Goal: Transaction & Acquisition: Purchase product/service

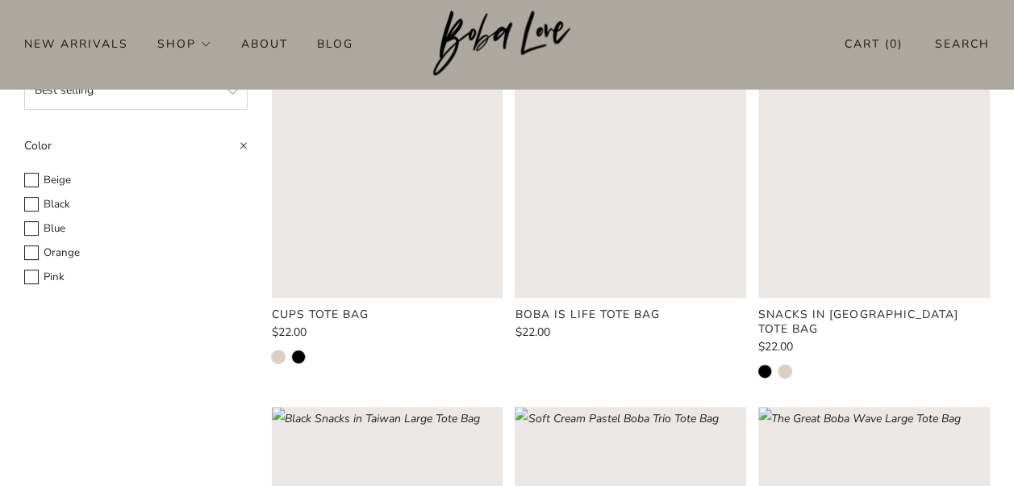
scroll to position [181, 0]
click at [658, 219] on rect "Loading image: Boba is Life Tote Bag" at bounding box center [630, 180] width 231 height 231
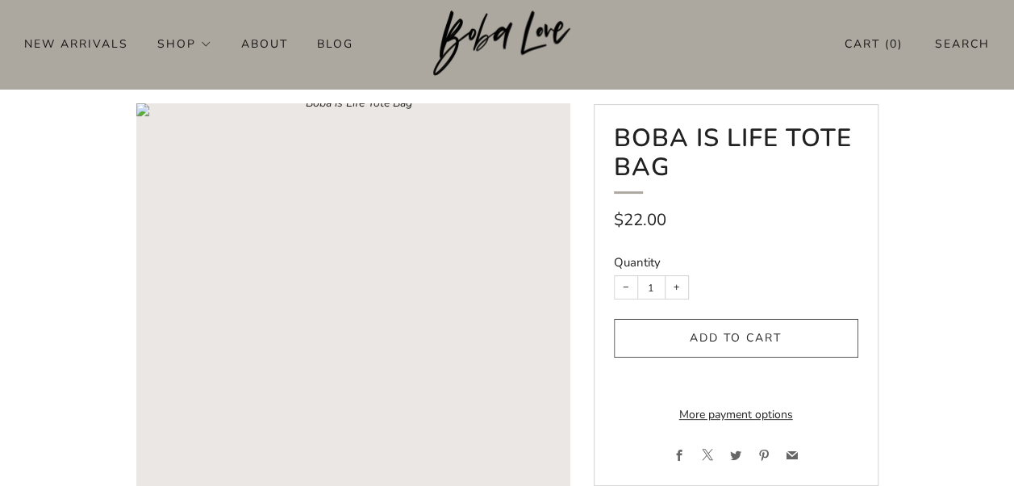
scroll to position [46, 0]
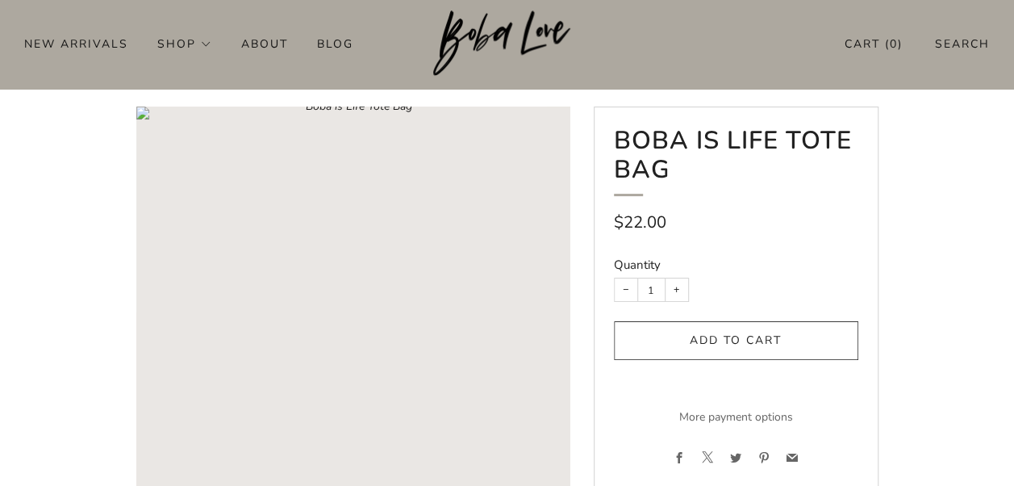
click at [726, 429] on link "More payment options" at bounding box center [736, 417] width 244 height 24
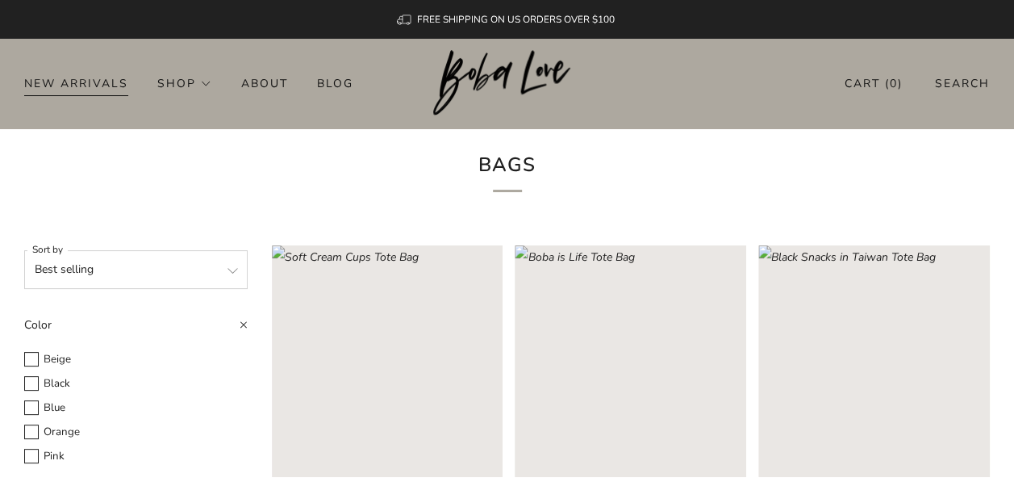
click at [104, 85] on link "New Arrivals" at bounding box center [76, 83] width 104 height 26
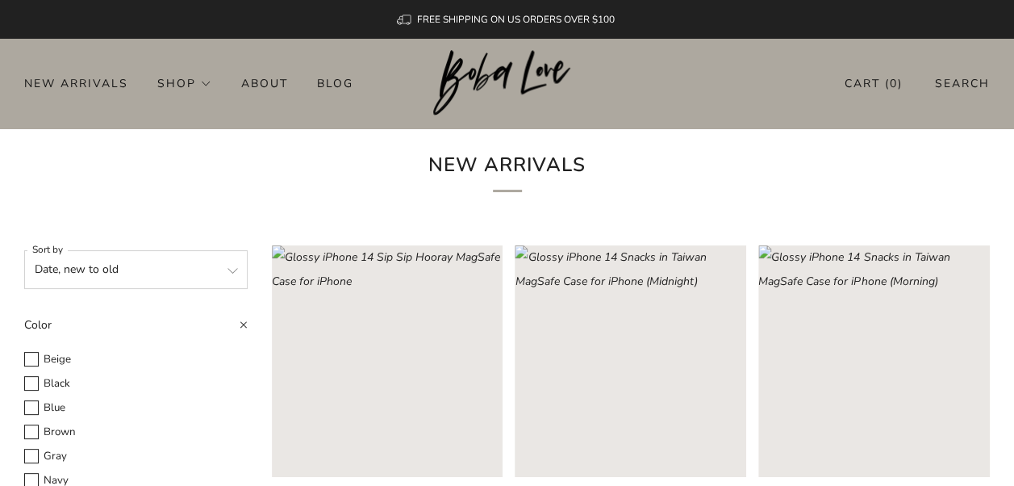
click at [60, 61] on header "0 New Arrivals Shop Apparel All Apparel Shirts Hoodies & Sweaters Bottoms" at bounding box center [507, 84] width 1014 height 90
click at [496, 68] on img at bounding box center [507, 83] width 148 height 66
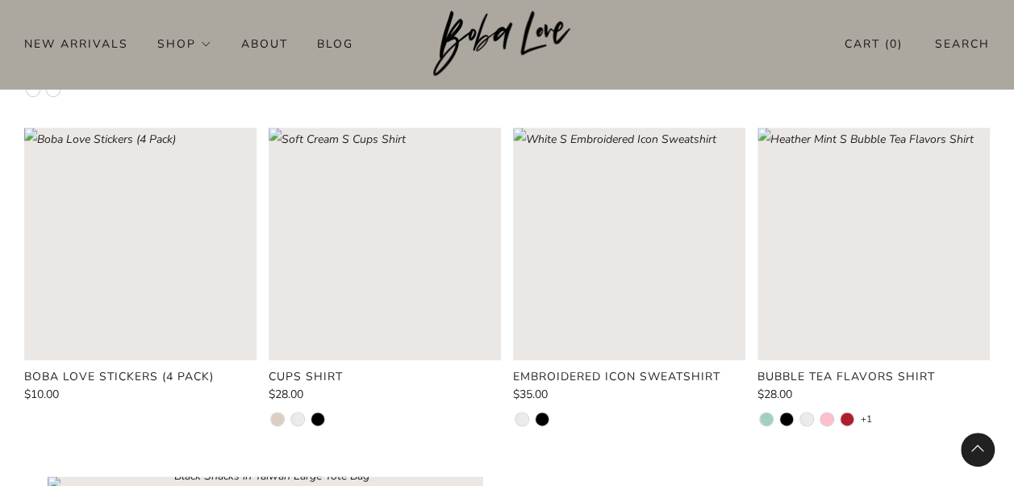
scroll to position [875, 0]
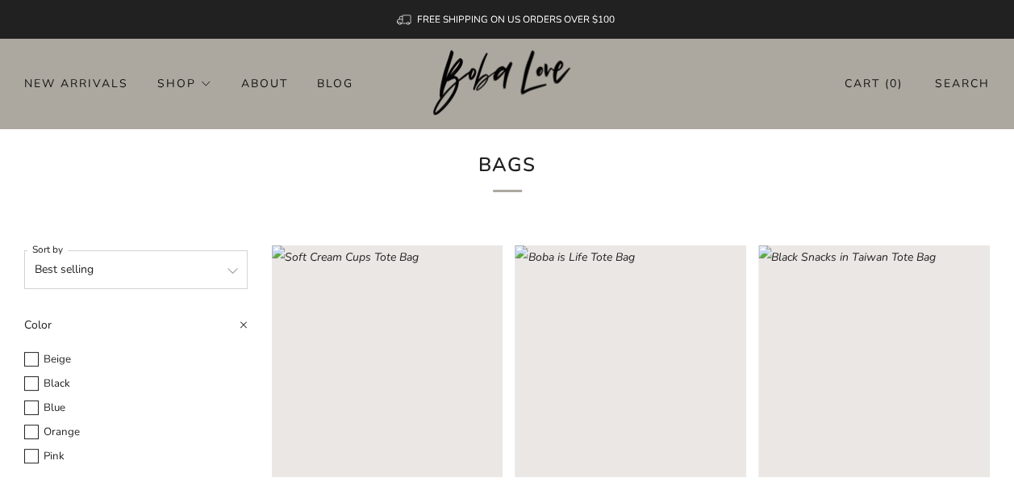
click at [447, 77] on img at bounding box center [507, 83] width 148 height 66
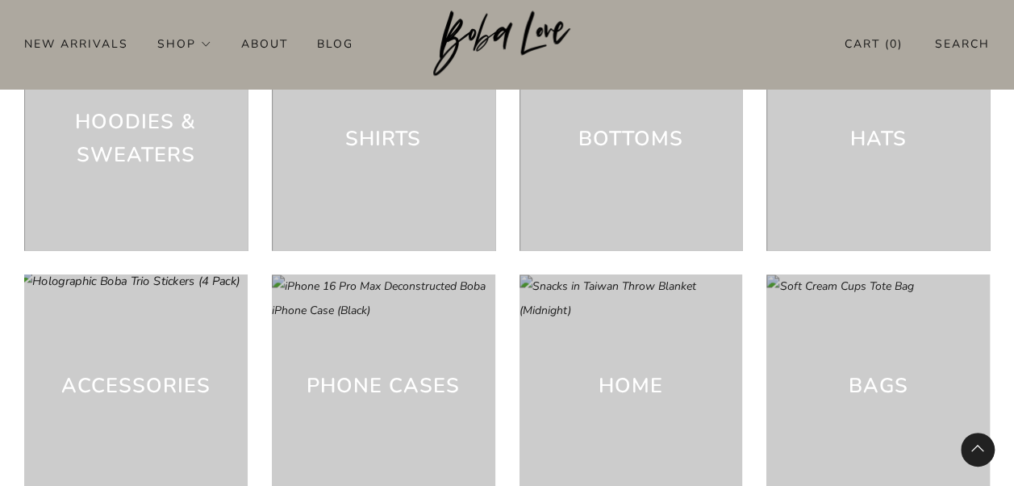
scroll to position [3986, 0]
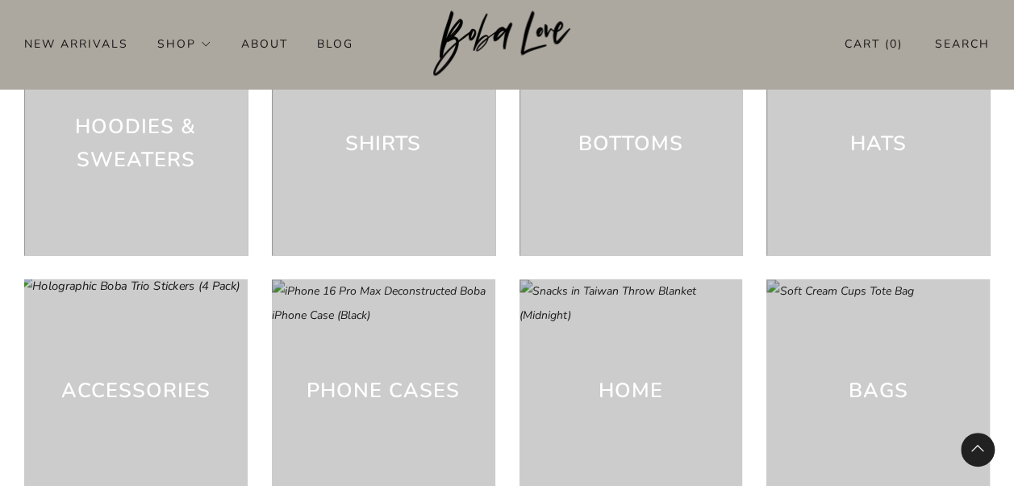
click at [155, 388] on h3 "Accessories" at bounding box center [135, 390] width 149 height 32
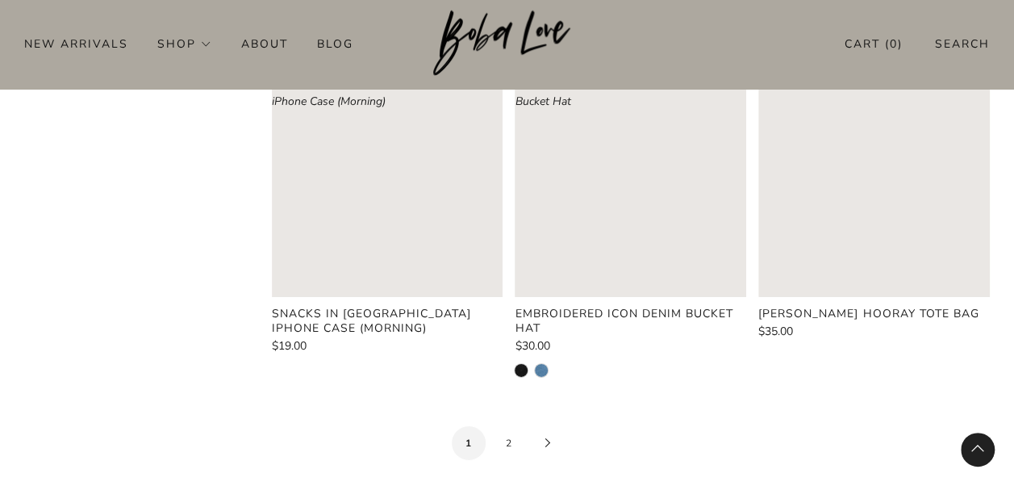
scroll to position [2625, 0]
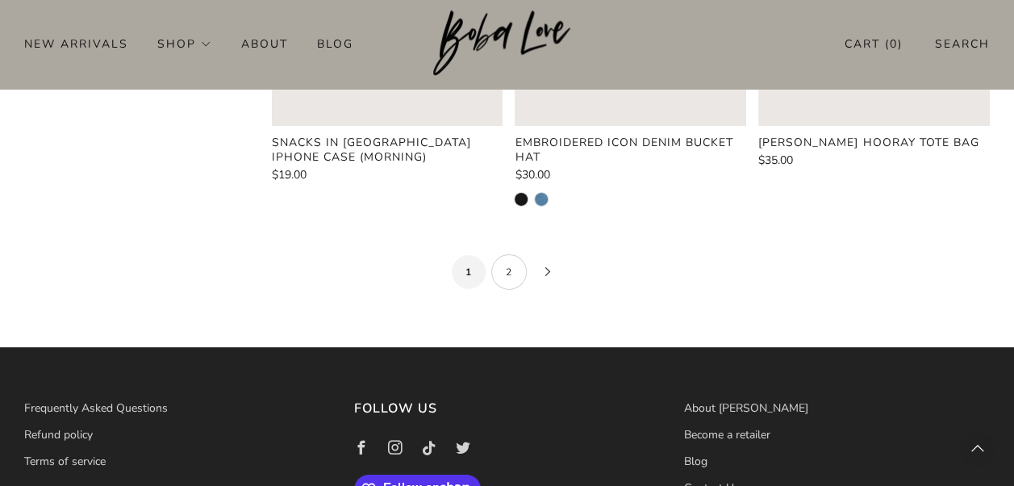
click at [503, 269] on link "2" at bounding box center [508, 271] width 35 height 35
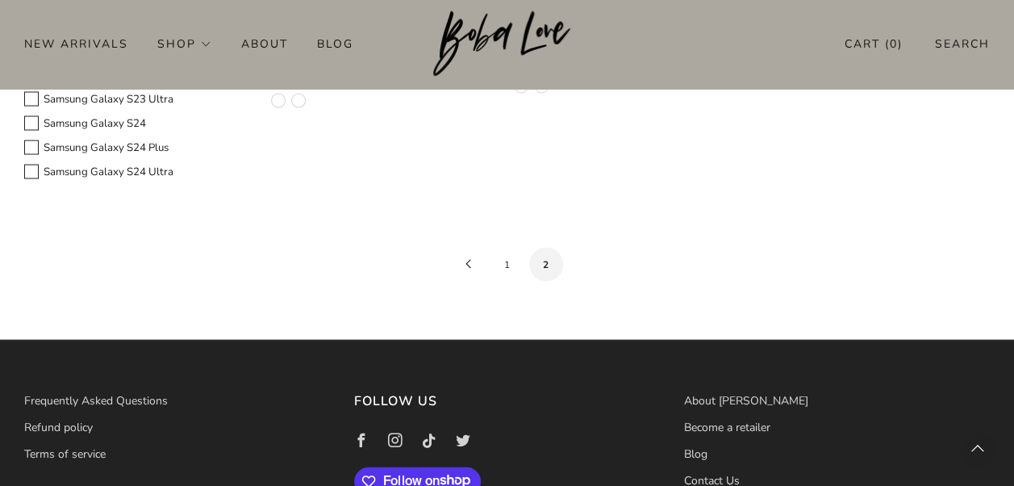
scroll to position [1562, 0]
